Goal: Task Accomplishment & Management: Complete application form

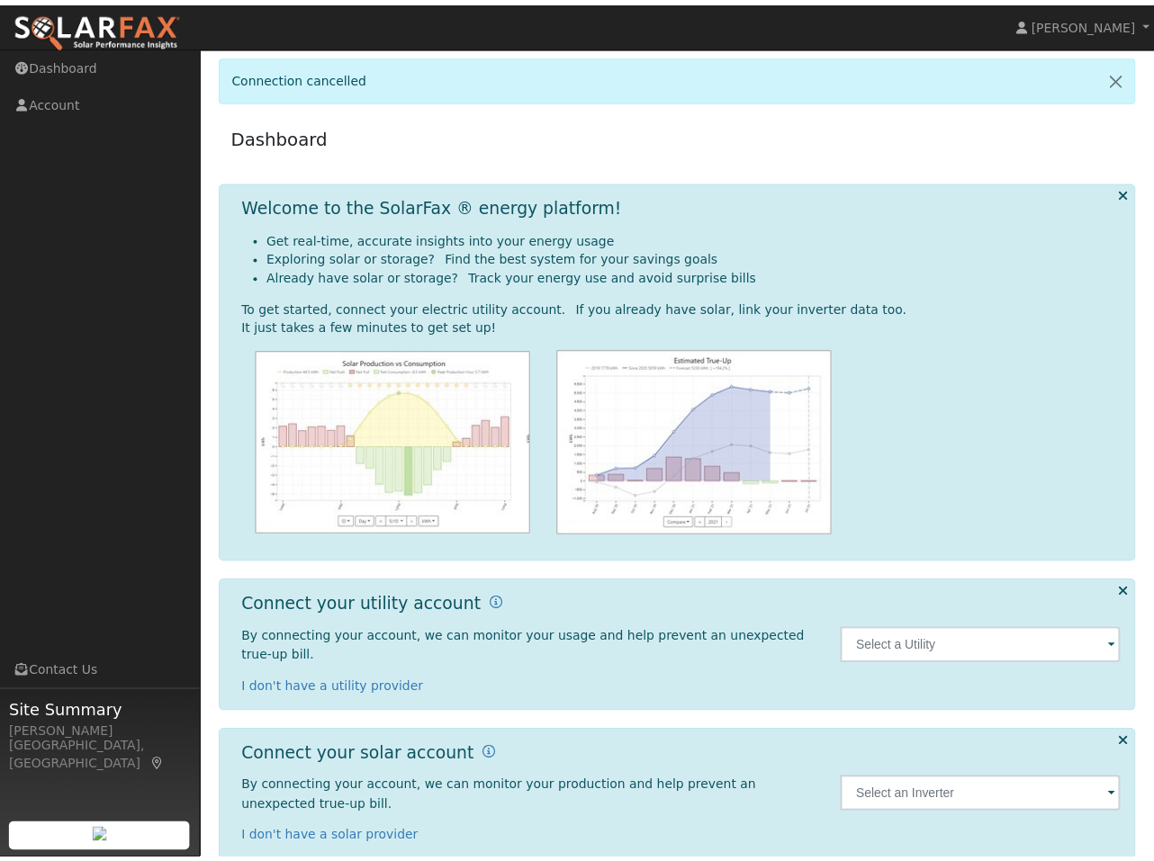
scroll to position [10, 0]
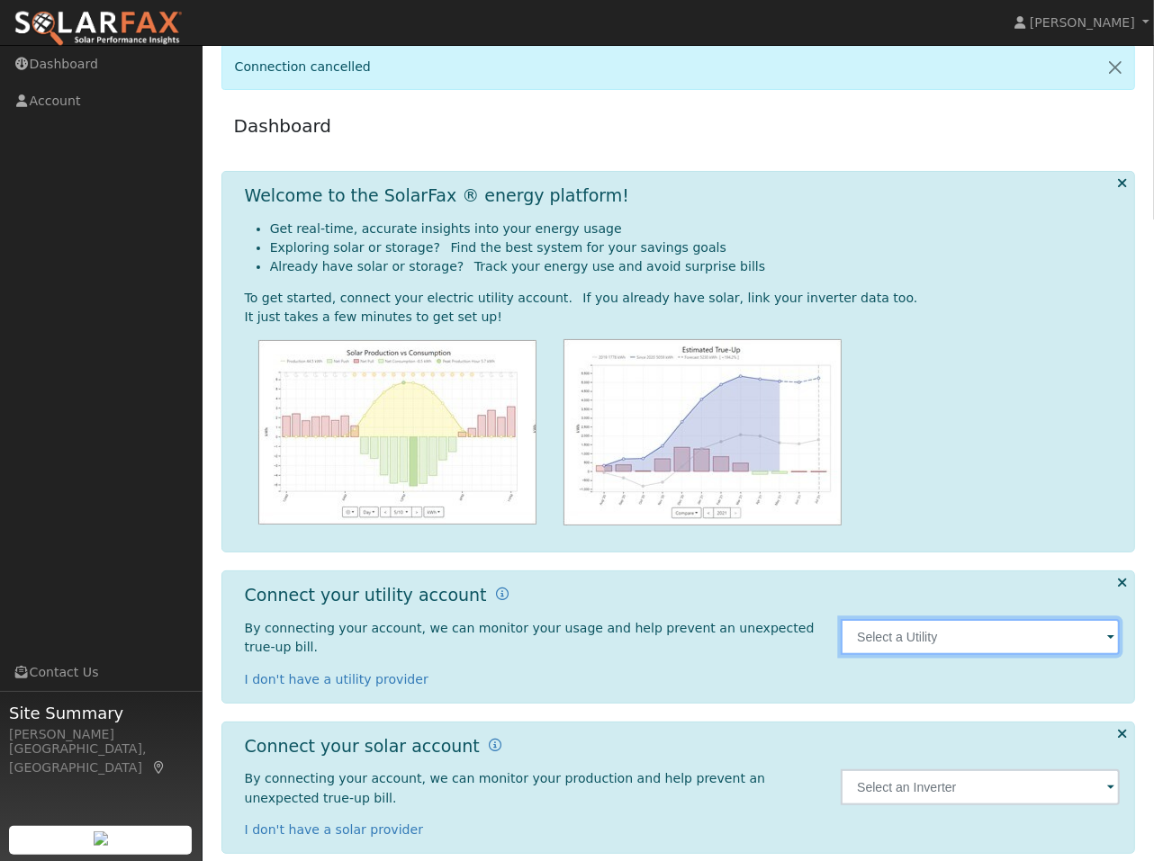
click at [1096, 637] on input "text" at bounding box center [980, 637] width 279 height 36
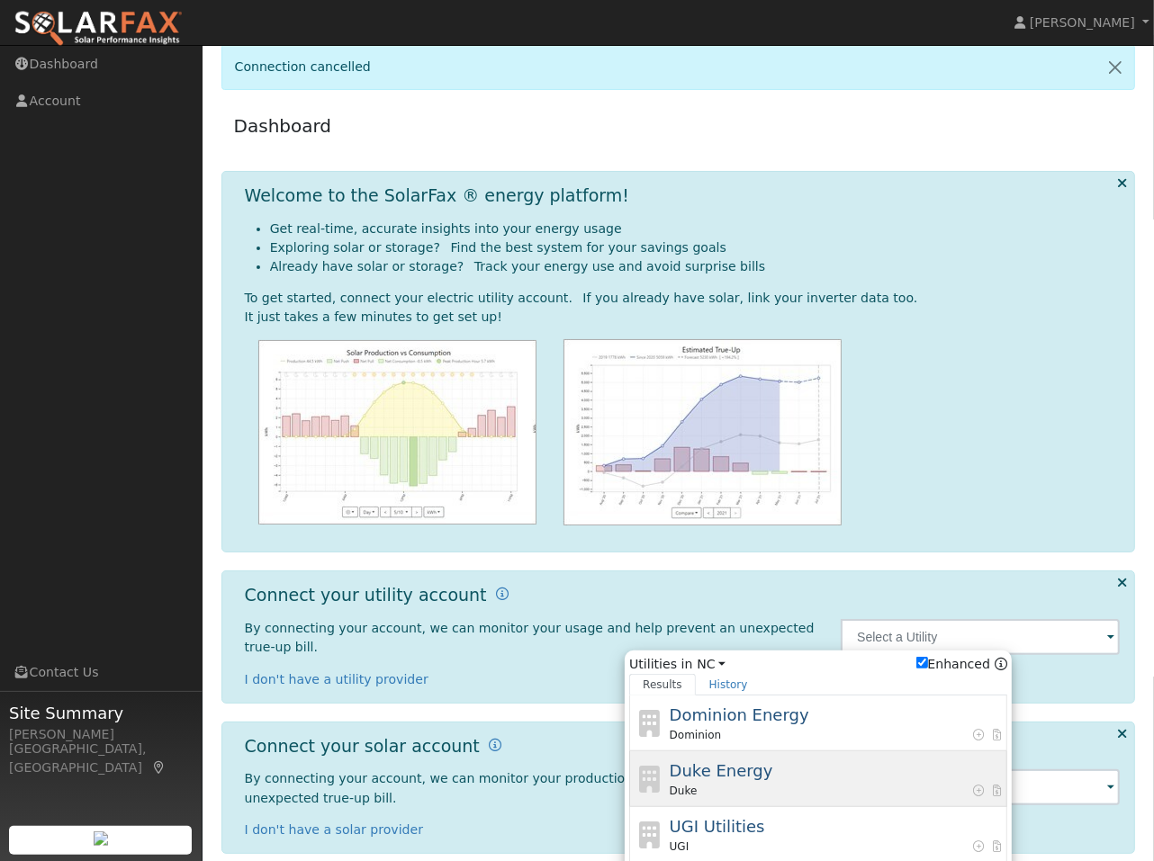
click at [727, 771] on div "Duke Energy Duke" at bounding box center [837, 779] width 334 height 41
type input "Duke"
